Goal: Task Accomplishment & Management: Complete application form

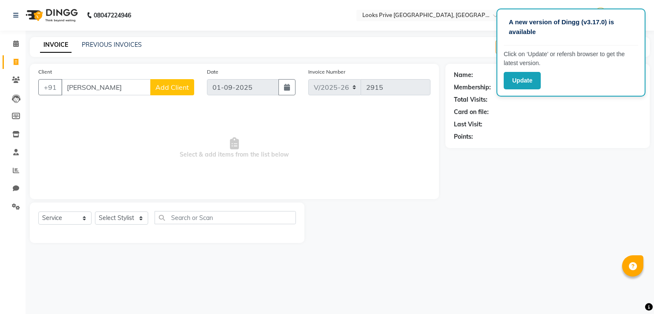
select select "6205"
select select "service"
type input "[PERSON_NAME]"
click at [529, 78] on button "Update" at bounding box center [522, 80] width 37 height 17
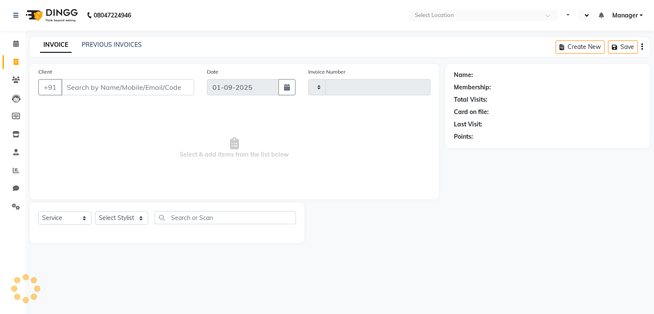
select select "service"
type input "2915"
select select "en"
select select "6205"
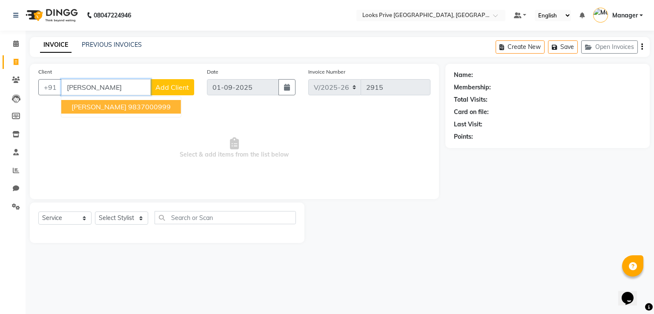
click at [115, 107] on span "[PERSON_NAME]" at bounding box center [99, 107] width 55 height 9
type input "9837000999"
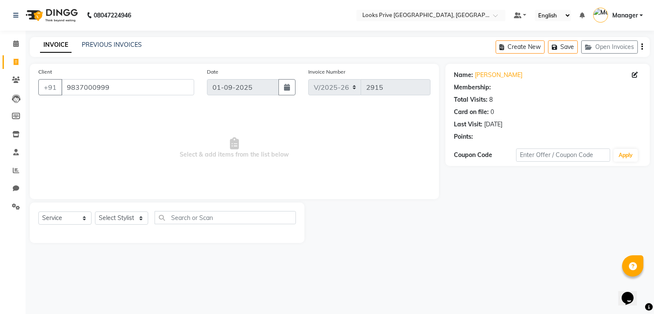
select select "1: Object"
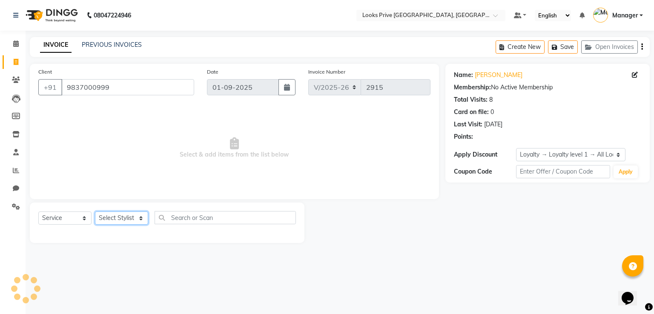
click at [118, 219] on select "Select Stylist A2R_Master [PERSON_NAME] [PERSON_NAME] Dinesh_pdct [PERSON_NAME]…" at bounding box center [121, 218] width 53 height 13
select select "45669"
click at [95, 212] on select "Select Stylist A2R_Master [PERSON_NAME] [PERSON_NAME] Dinesh_pdct [PERSON_NAME]…" at bounding box center [121, 218] width 53 height 13
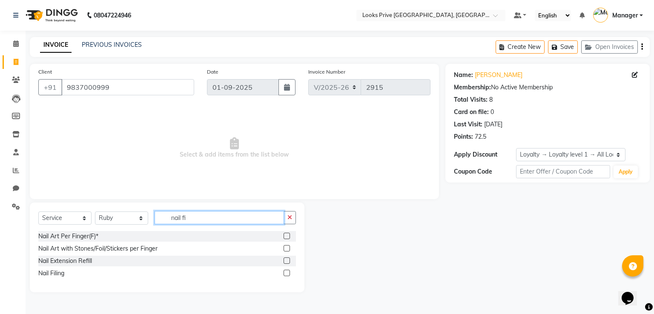
type input "nail fi"
click at [288, 274] on label at bounding box center [287, 273] width 6 height 6
click at [288, 274] on input "checkbox" at bounding box center [287, 274] width 6 height 6
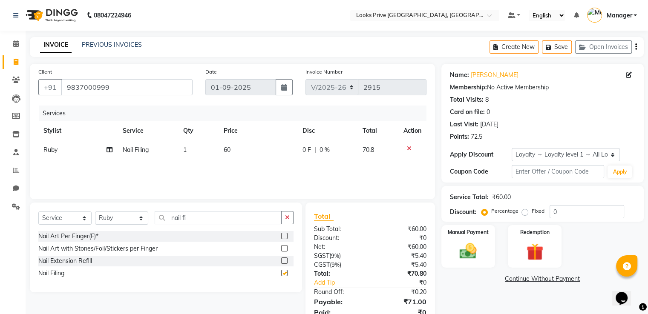
checkbox input "false"
click at [239, 145] on td "60" at bounding box center [258, 150] width 79 height 19
select select "45669"
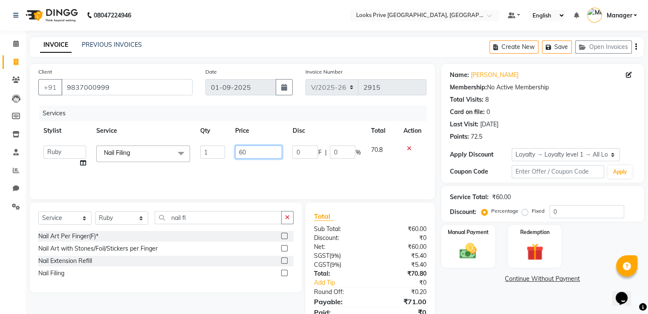
drag, startPoint x: 239, startPoint y: 145, endPoint x: 249, endPoint y: 152, distance: 11.6
click at [242, 147] on td "60" at bounding box center [258, 157] width 57 height 32
click at [250, 152] on input "60" at bounding box center [258, 152] width 47 height 13
type input "100"
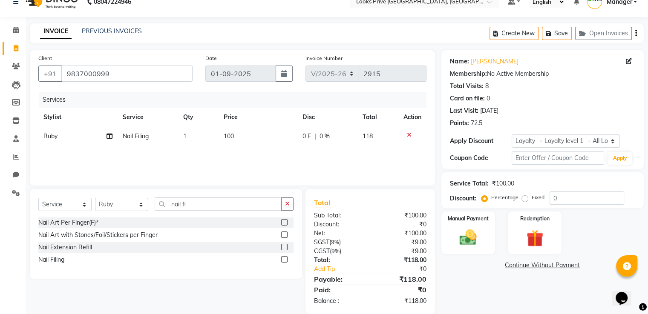
scroll to position [27, 0]
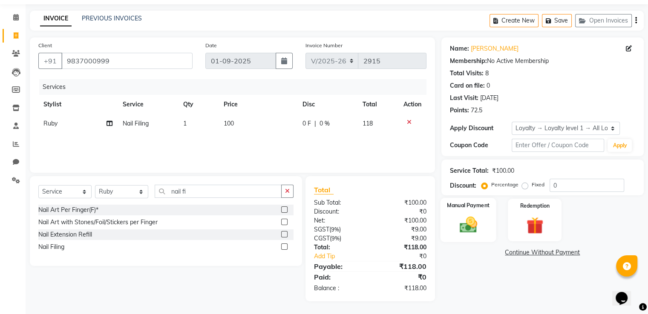
click at [472, 223] on img at bounding box center [468, 225] width 29 height 20
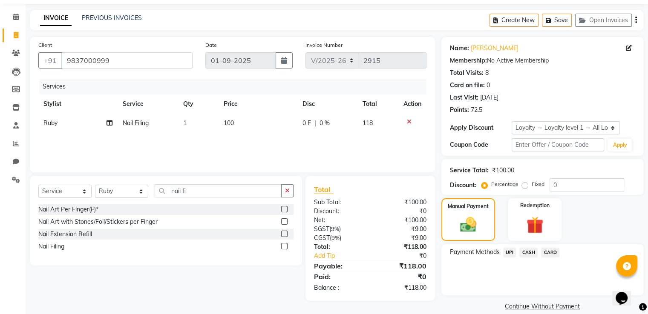
click at [503, 253] on div "UPI" at bounding box center [508, 254] width 17 height 12
click at [511, 253] on span "UPI" at bounding box center [509, 253] width 13 height 10
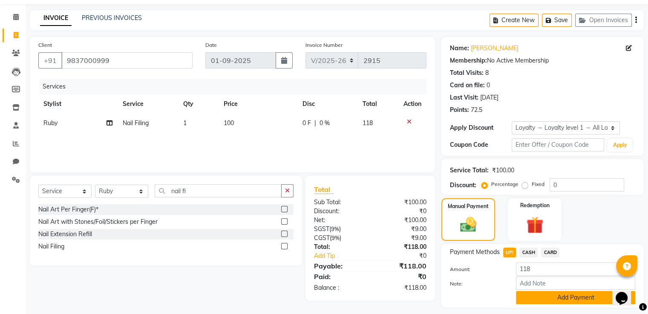
click at [518, 292] on button "Add Payment" at bounding box center [575, 297] width 119 height 13
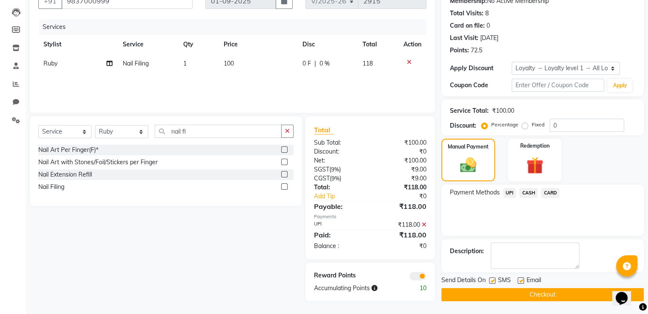
click at [498, 296] on button "Checkout" at bounding box center [542, 294] width 202 height 13
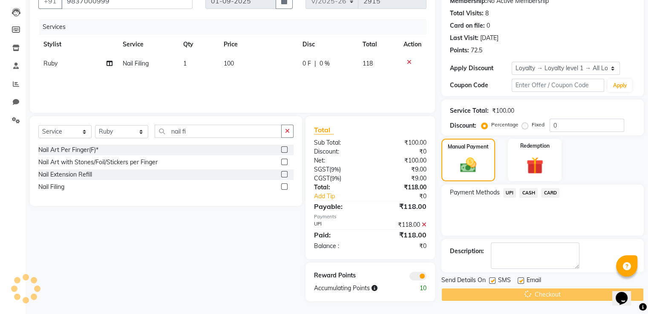
scroll to position [2, 0]
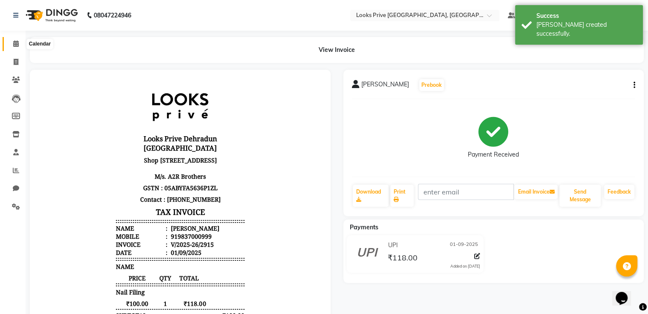
click at [18, 45] on icon at bounding box center [16, 43] width 6 height 6
